Goal: Task Accomplishment & Management: Manage account settings

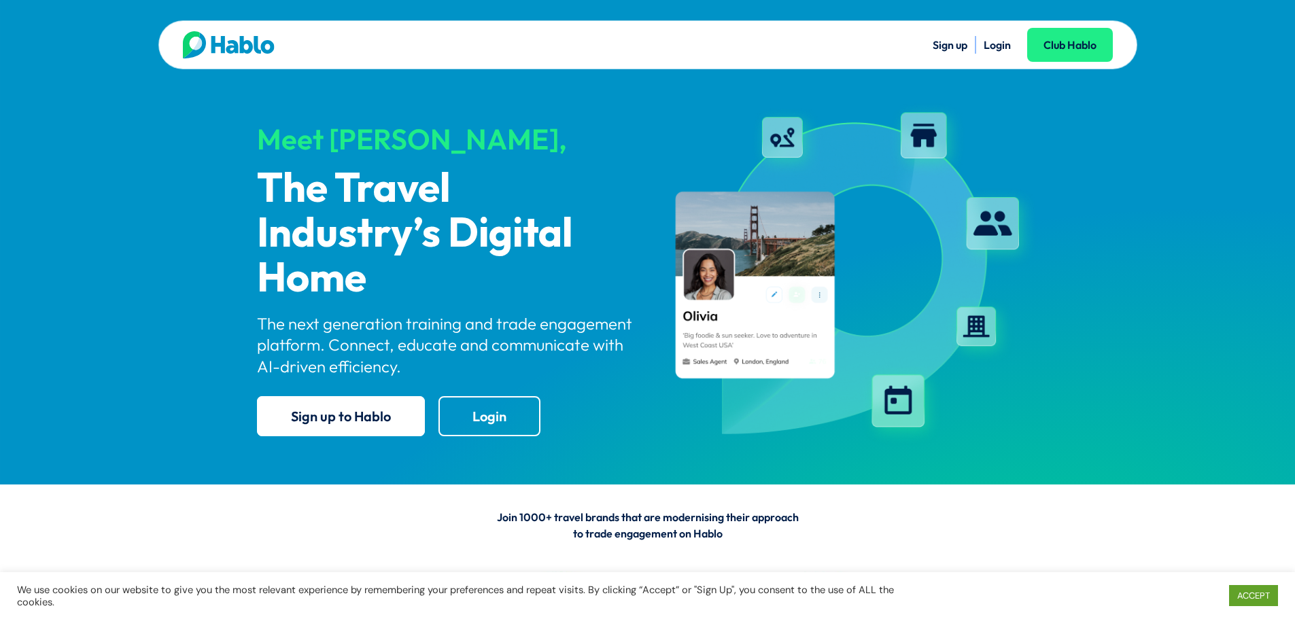
click at [1015, 44] on ul "Sign up Login Club Hablo" at bounding box center [880, 45] width 465 height 18
click at [993, 46] on link "Login" at bounding box center [997, 45] width 27 height 14
click at [1008, 39] on link "Login" at bounding box center [997, 45] width 27 height 14
click at [992, 48] on link "Login" at bounding box center [997, 45] width 27 height 14
